Goal: Transaction & Acquisition: Purchase product/service

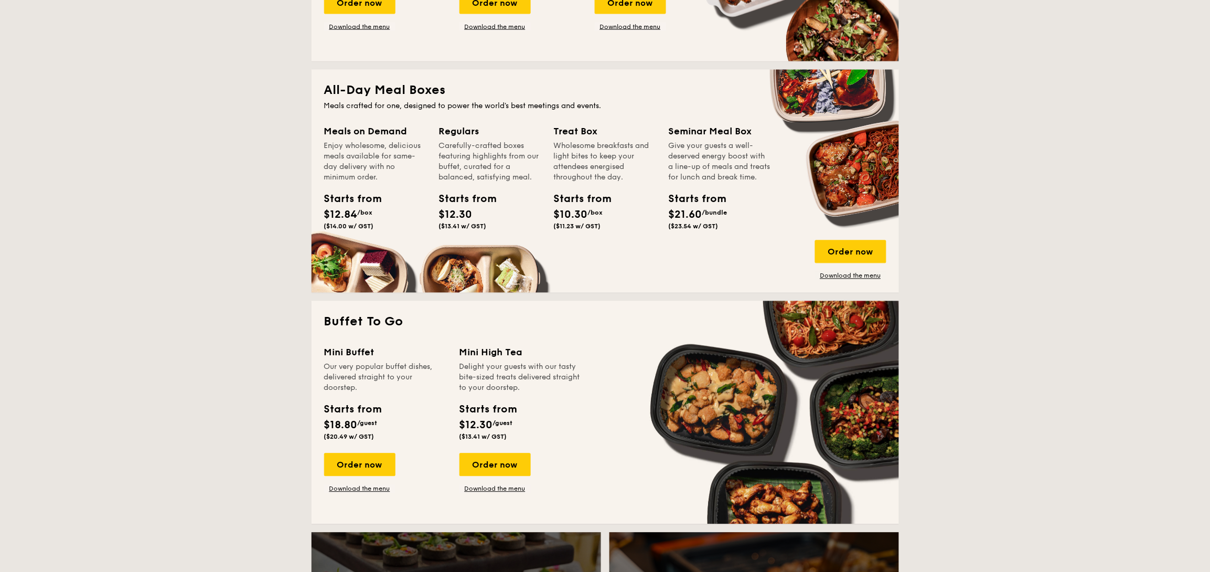
scroll to position [652, 0]
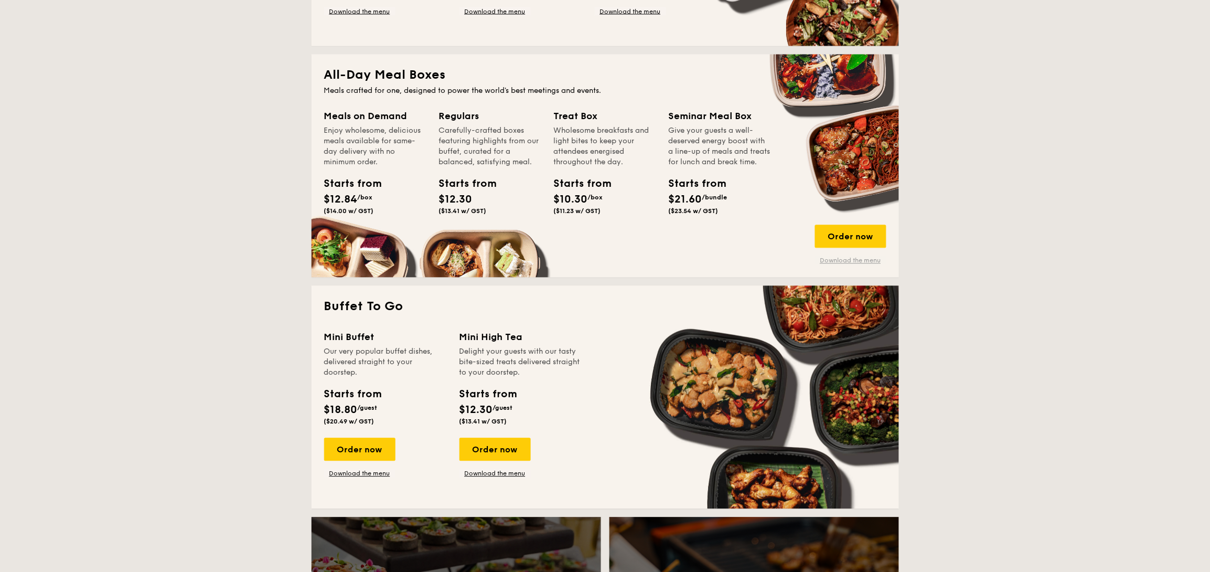
click at [846, 261] on link "Download the menu" at bounding box center [850, 260] width 71 height 8
click at [854, 230] on div "Order now" at bounding box center [850, 236] width 71 height 23
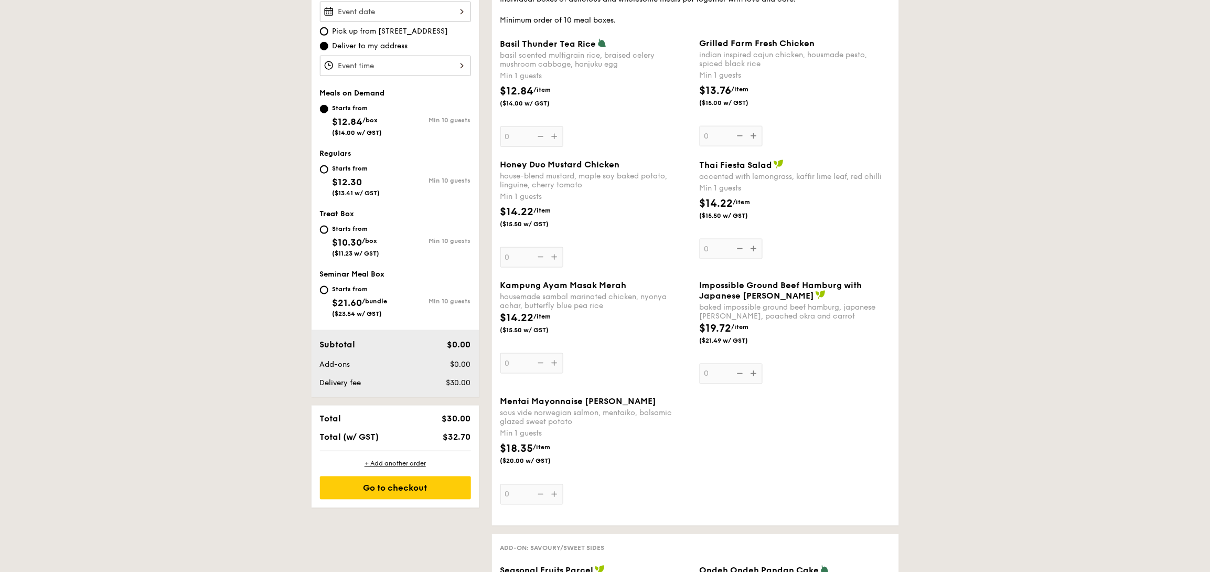
scroll to position [373, 0]
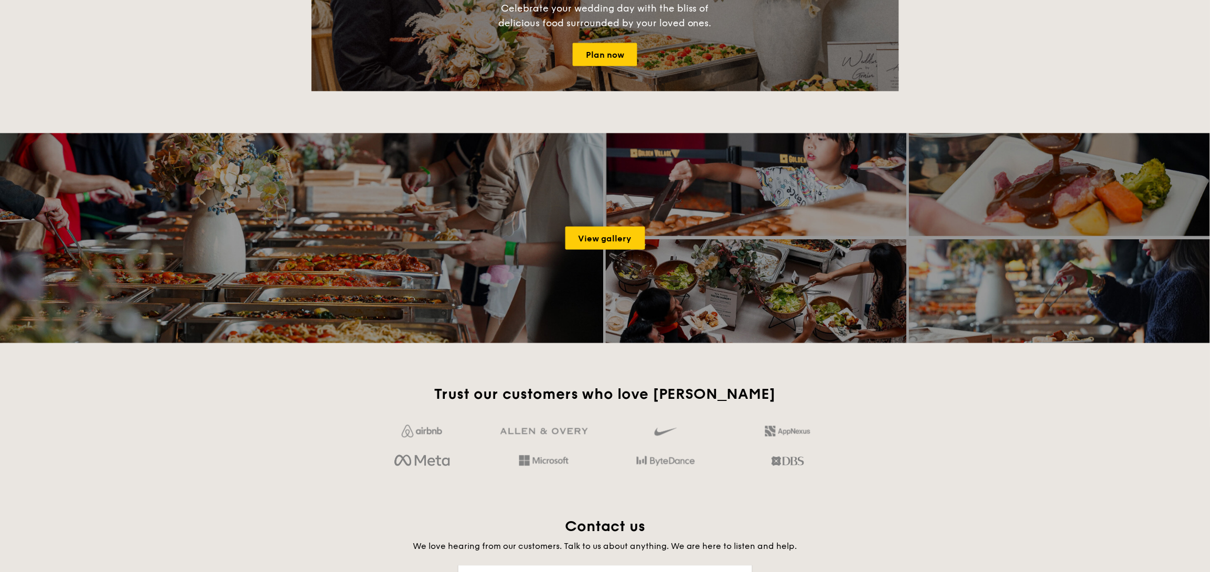
scroll to position [1799, 0]
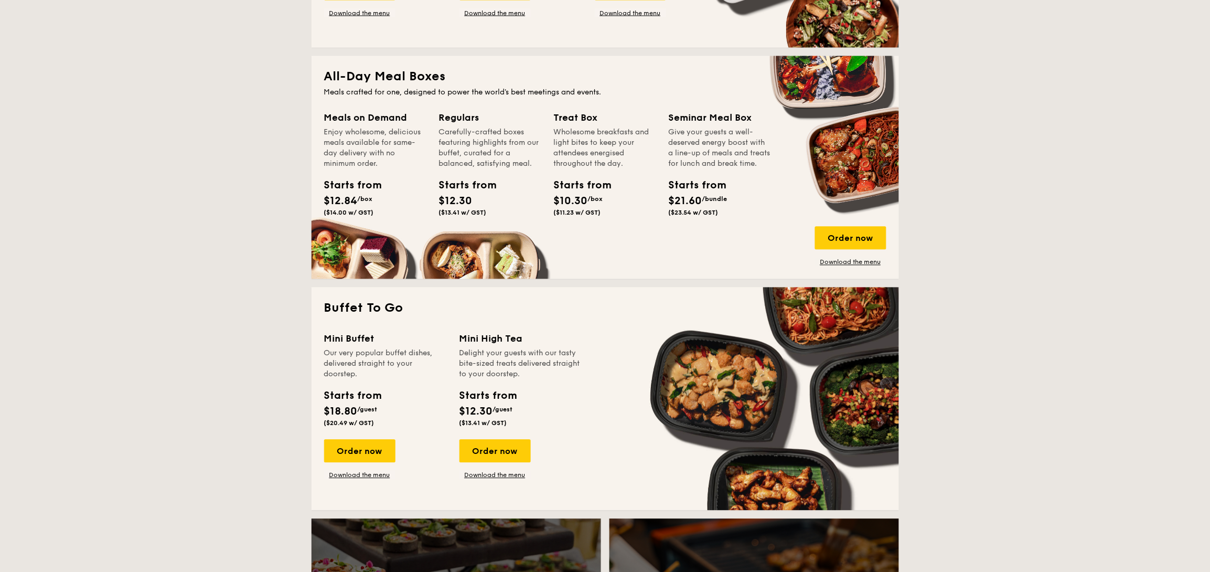
scroll to position [652, 0]
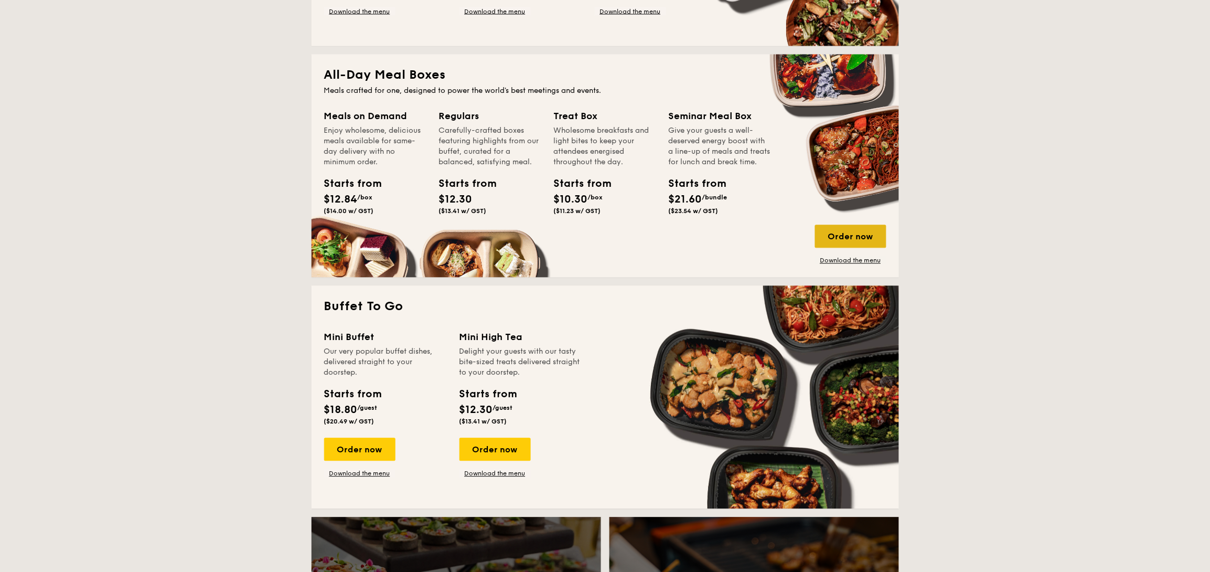
click at [854, 241] on div "Order now" at bounding box center [850, 236] width 71 height 23
